Goal: Transaction & Acquisition: Purchase product/service

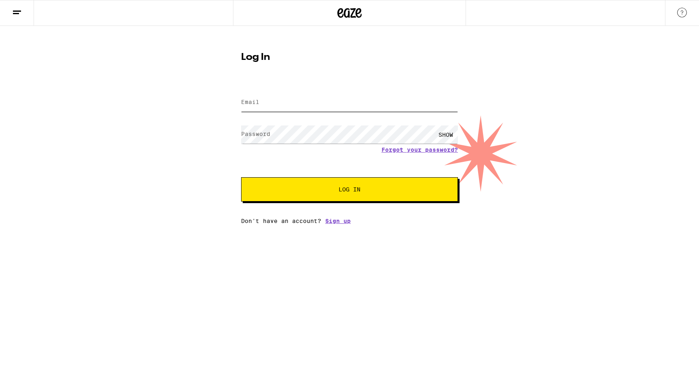
type input "[EMAIL_ADDRESS][DOMAIN_NAME]"
click at [516, 126] on div "Log In Email Email [EMAIL_ADDRESS][DOMAIN_NAME] Password Password SHOW Forgot y…" at bounding box center [349, 125] width 699 height 198
click at [377, 190] on span "Log In" at bounding box center [349, 189] width 151 height 6
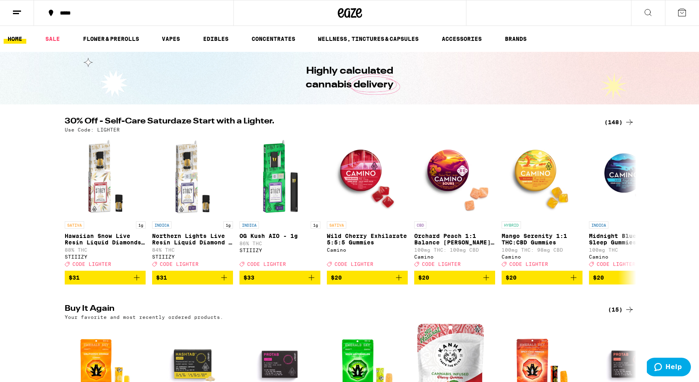
click at [70, 12] on div "*****" at bounding box center [138, 13] width 165 height 6
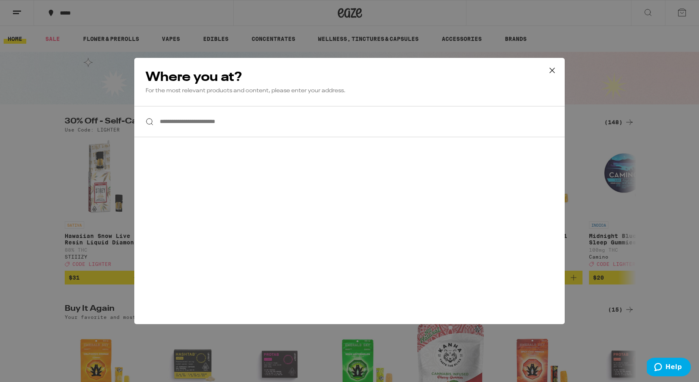
click at [179, 118] on input "**********" at bounding box center [349, 121] width 430 height 31
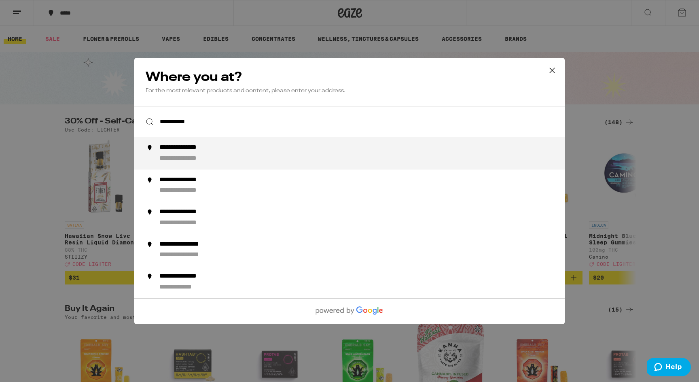
click at [176, 149] on div "**********" at bounding box center [190, 148] width 63 height 8
type input "**********"
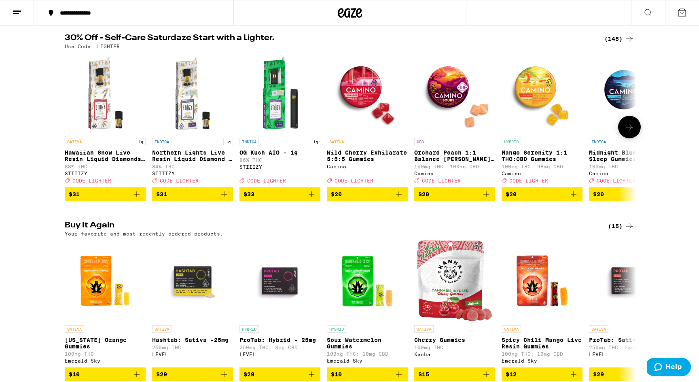
scroll to position [78, 0]
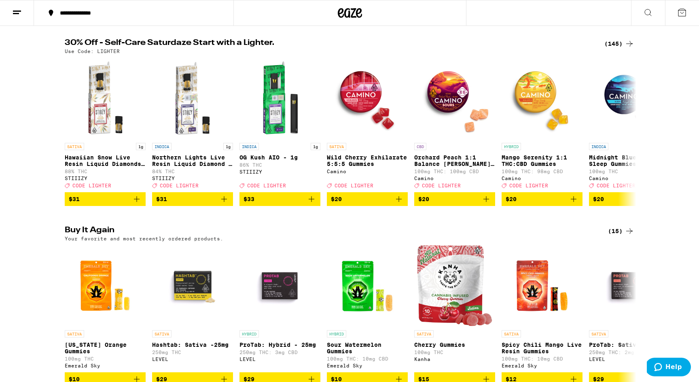
click at [614, 46] on div "(145)" at bounding box center [619, 44] width 30 height 10
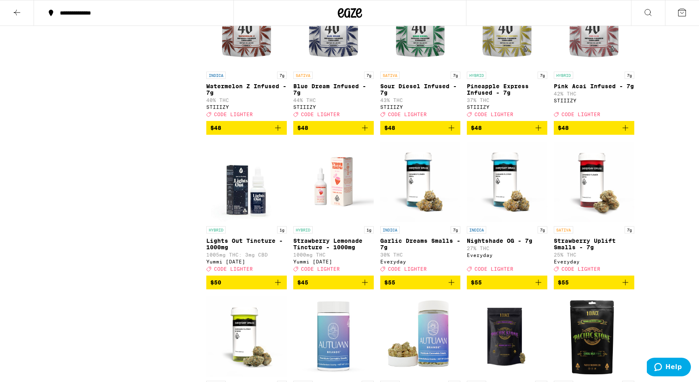
scroll to position [4506, 0]
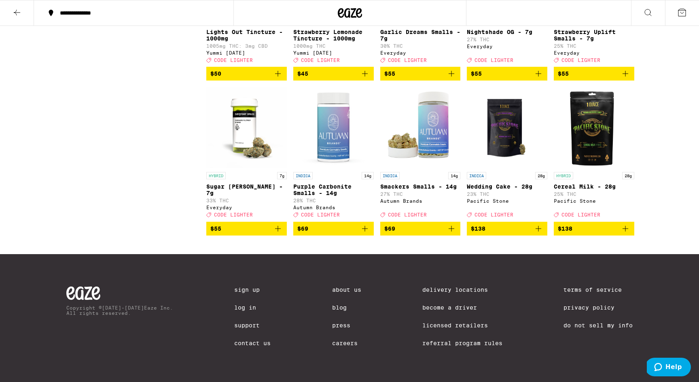
click at [17, 12] on icon at bounding box center [17, 13] width 10 height 10
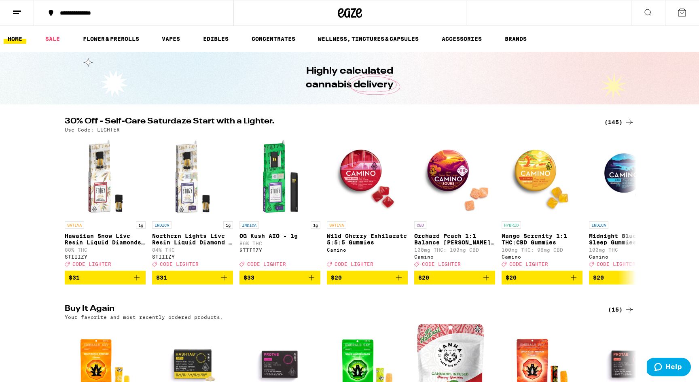
click at [121, 226] on div "SATIVA 1g" at bounding box center [105, 224] width 81 height 7
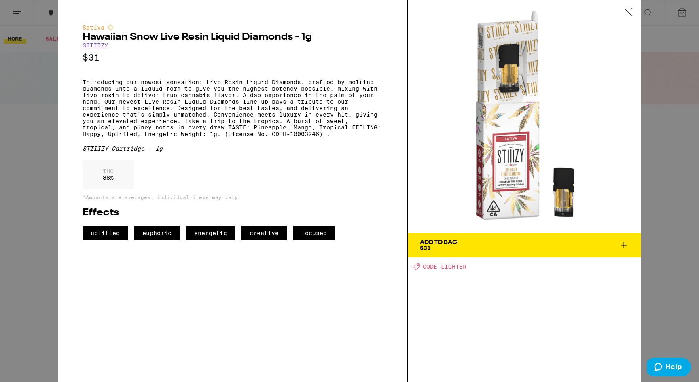
scroll to position [239, 0]
click at [628, 14] on icon at bounding box center [628, 11] width 8 height 7
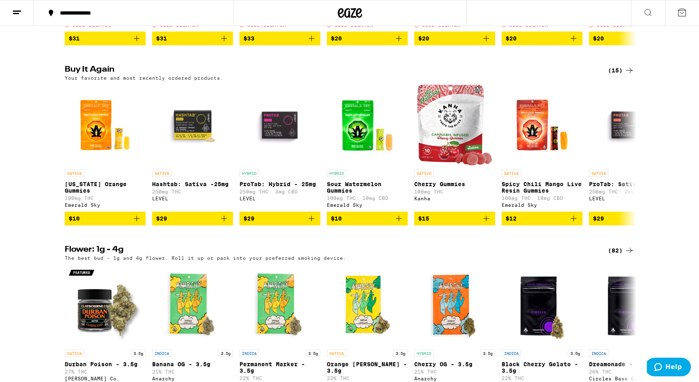
scroll to position [137, 0]
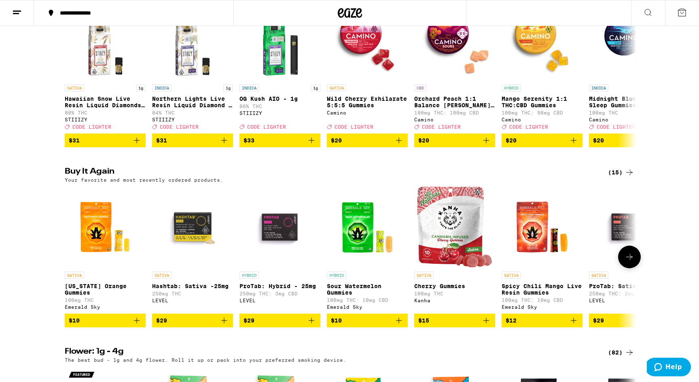
click at [95, 237] on img "Open page for California Orange Gummies from Emerald Sky" at bounding box center [105, 226] width 81 height 81
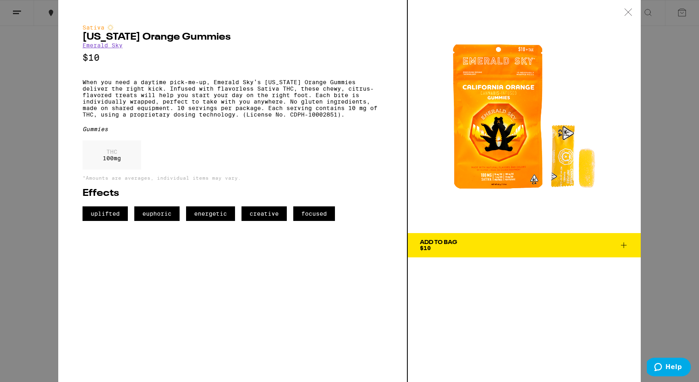
click at [622, 242] on icon at bounding box center [624, 245] width 10 height 10
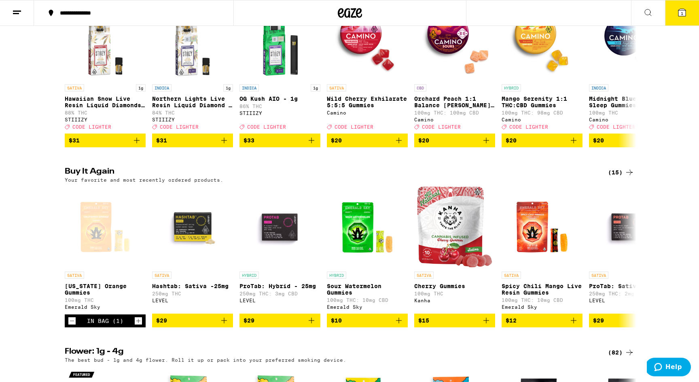
click at [676, 12] on button "1" at bounding box center [682, 12] width 34 height 25
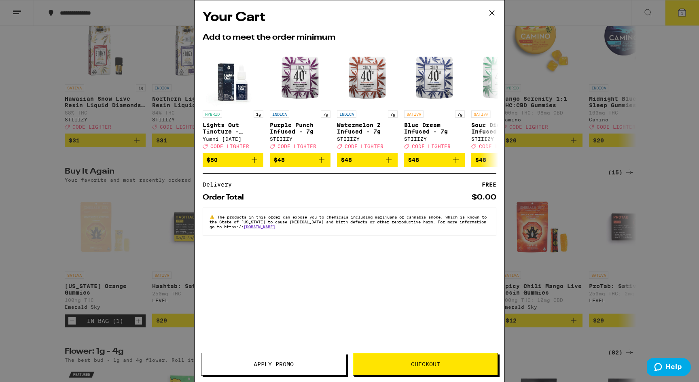
click at [493, 11] on icon at bounding box center [492, 13] width 12 height 12
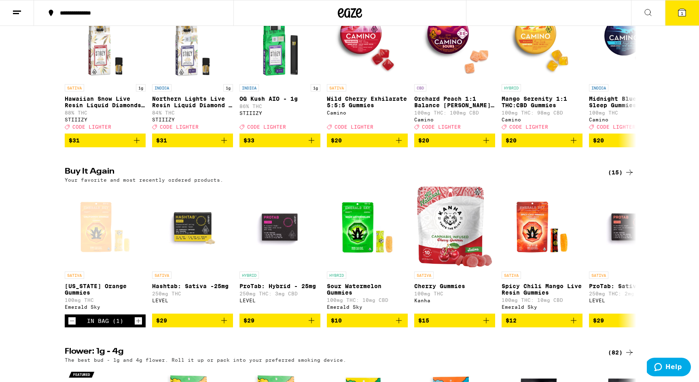
click at [681, 13] on span "1" at bounding box center [682, 13] width 2 height 5
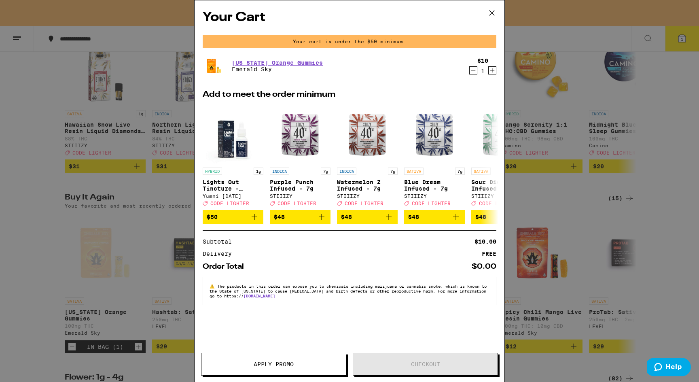
scroll to position [163, 0]
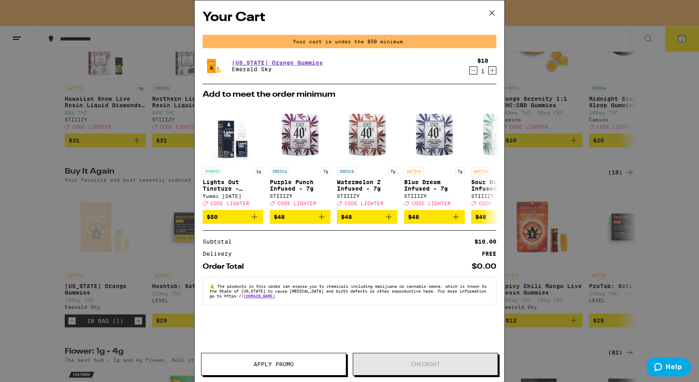
click at [490, 70] on icon "Increment" at bounding box center [492, 71] width 7 height 10
click at [493, 70] on icon "Increment" at bounding box center [492, 71] width 7 height 10
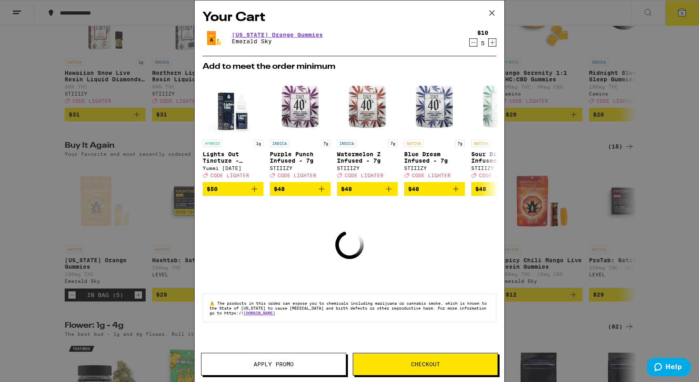
scroll to position [137, 0]
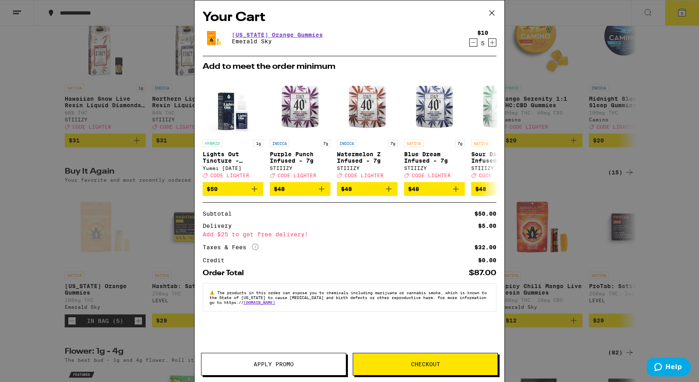
click at [29, 116] on div "Your Cart [US_STATE] Orange Gummies Emerald Sky $10 5 Add to meet the order min…" at bounding box center [349, 191] width 699 height 382
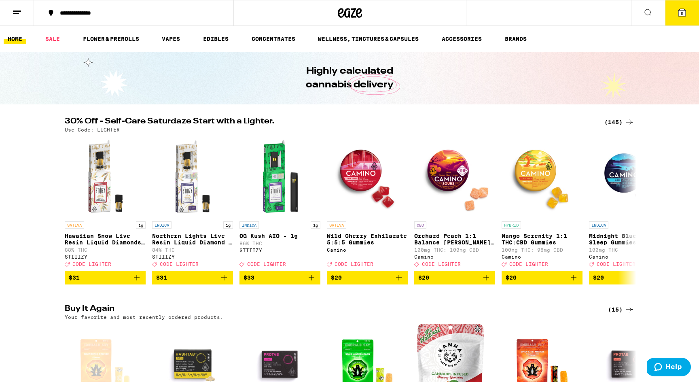
click at [16, 13] on line at bounding box center [16, 13] width 6 height 0
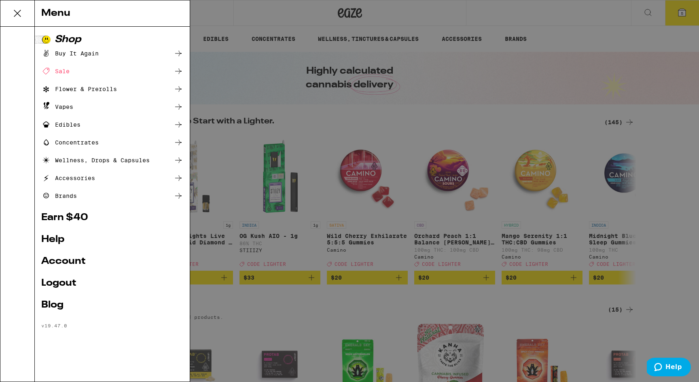
click at [60, 260] on link "Account" at bounding box center [112, 261] width 142 height 10
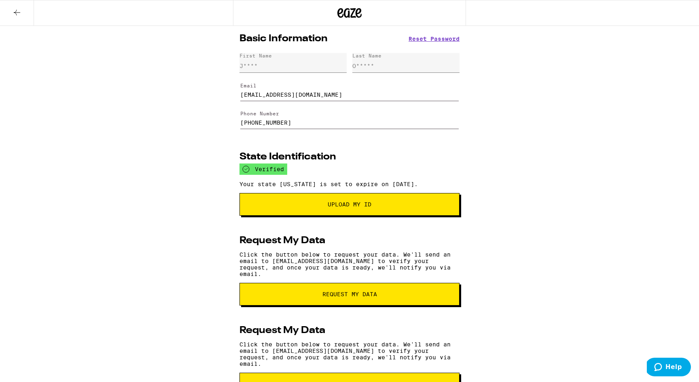
click at [16, 21] on button at bounding box center [17, 12] width 34 height 25
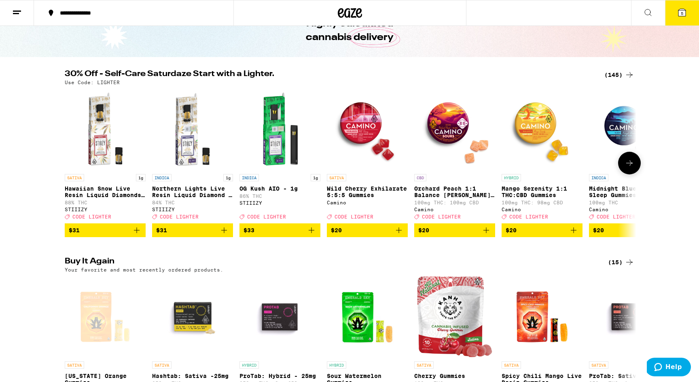
scroll to position [442, 0]
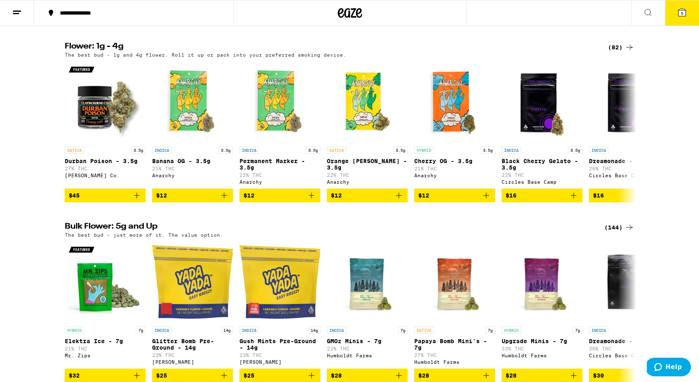
click at [683, 15] on icon at bounding box center [681, 12] width 7 height 7
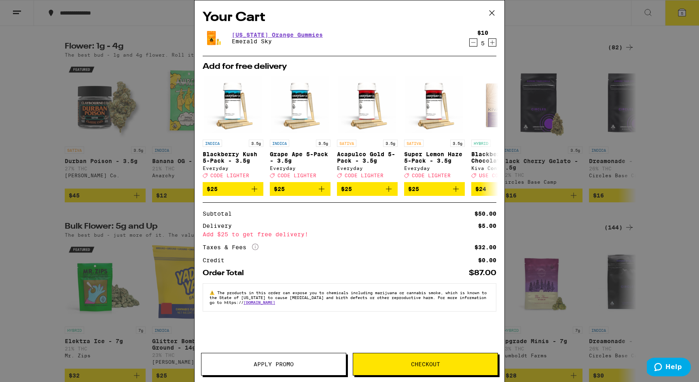
click at [407, 362] on span "Checkout" at bounding box center [425, 364] width 144 height 6
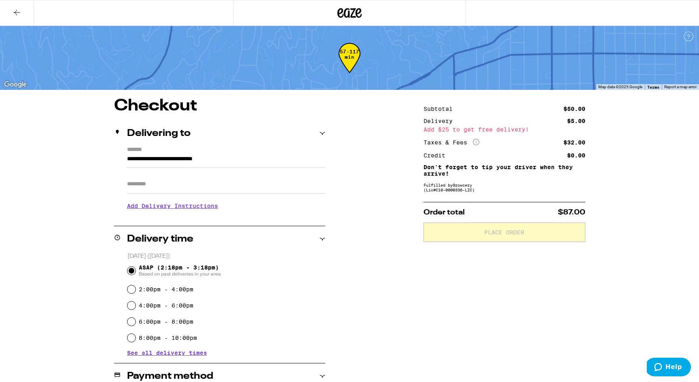
scroll to position [131, 0]
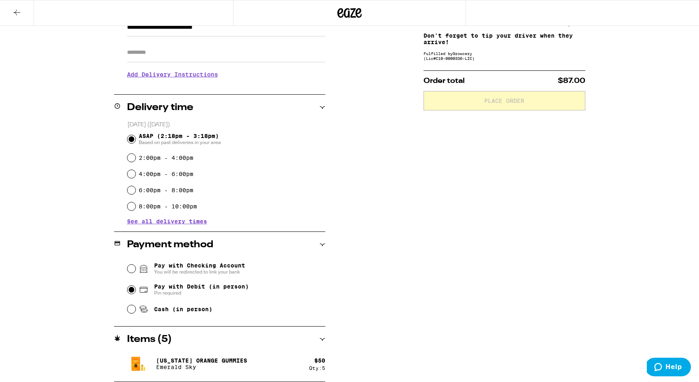
click at [131, 289] on input "Pay with Debit (in person) Pin required" at bounding box center [131, 290] width 8 height 8
radio input "true"
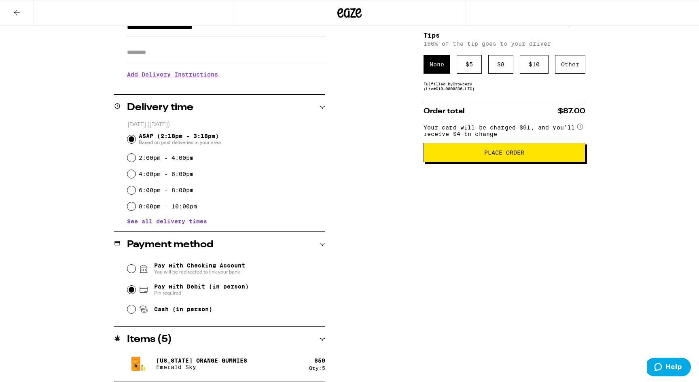
click at [441, 97] on div "Subtotal $50.00 Delivery $5.00 Add $25 to get free delivery! Taxes & Fees More …" at bounding box center [504, 173] width 162 height 415
click at [469, 67] on div "$ 5" at bounding box center [469, 64] width 25 height 19
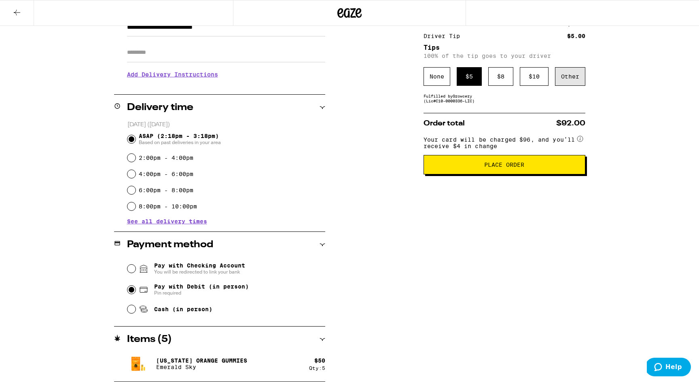
click at [568, 72] on div "Other" at bounding box center [570, 76] width 30 height 19
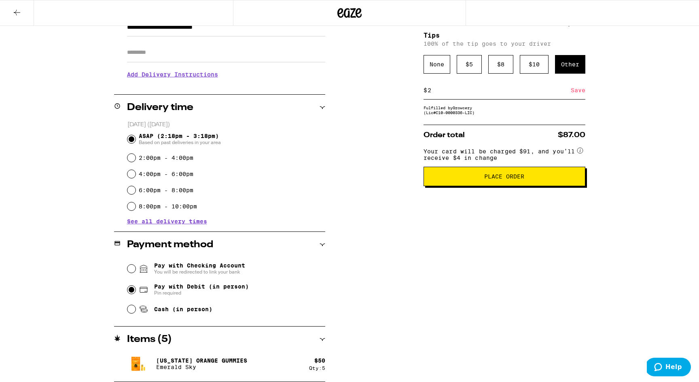
type input "2"
click at [579, 93] on div "Save" at bounding box center [578, 90] width 15 height 18
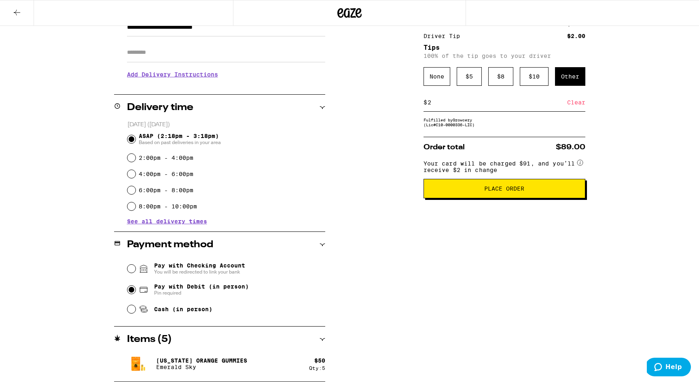
click at [436, 106] on input "2" at bounding box center [497, 102] width 140 height 7
type input "4"
click at [573, 106] on div "Save" at bounding box center [578, 102] width 15 height 18
click at [486, 106] on input "4" at bounding box center [497, 102] width 140 height 7
type input "3"
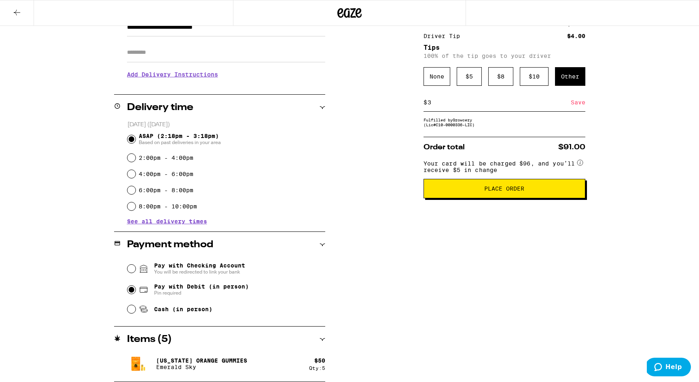
click at [576, 104] on div "Save" at bounding box center [578, 102] width 15 height 18
click at [504, 191] on span "Place Order" at bounding box center [504, 189] width 40 height 6
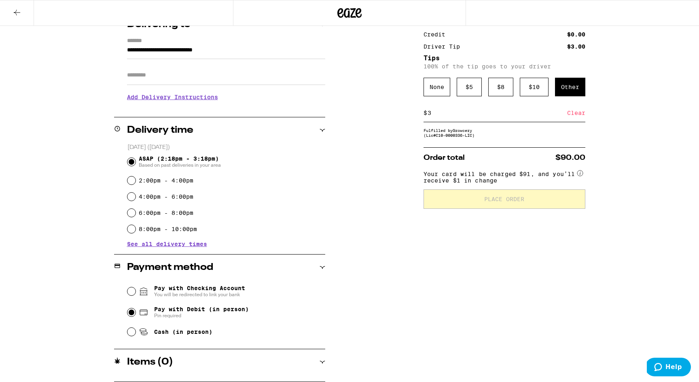
scroll to position [135, 0]
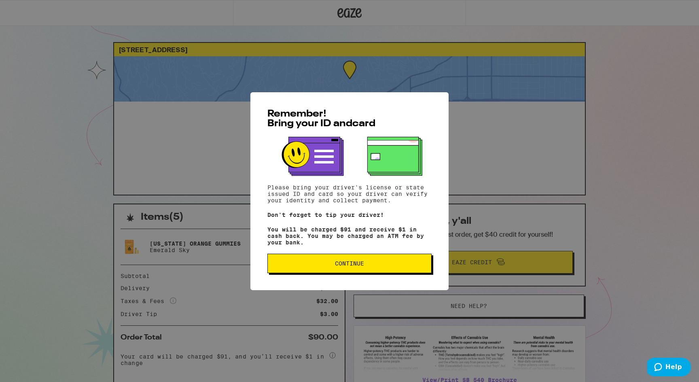
click at [343, 266] on span "Continue" at bounding box center [349, 263] width 29 height 6
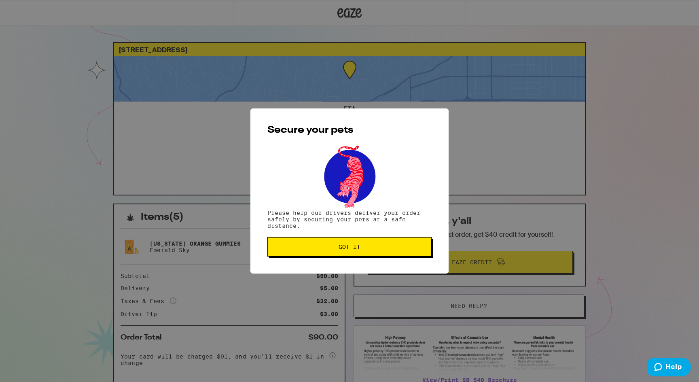
click at [349, 247] on span "Got it" at bounding box center [349, 247] width 22 height 6
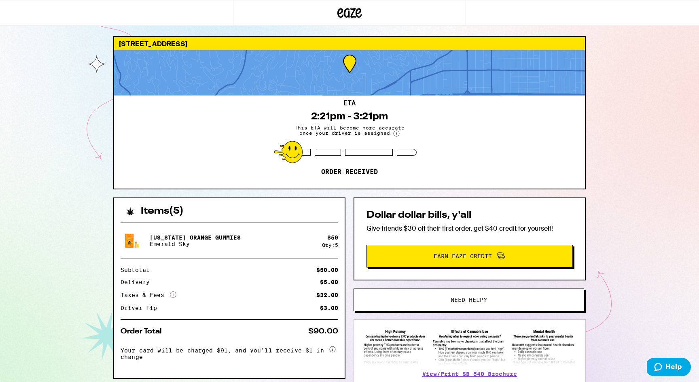
scroll to position [22, 0]
